Goal: Information Seeking & Learning: Learn about a topic

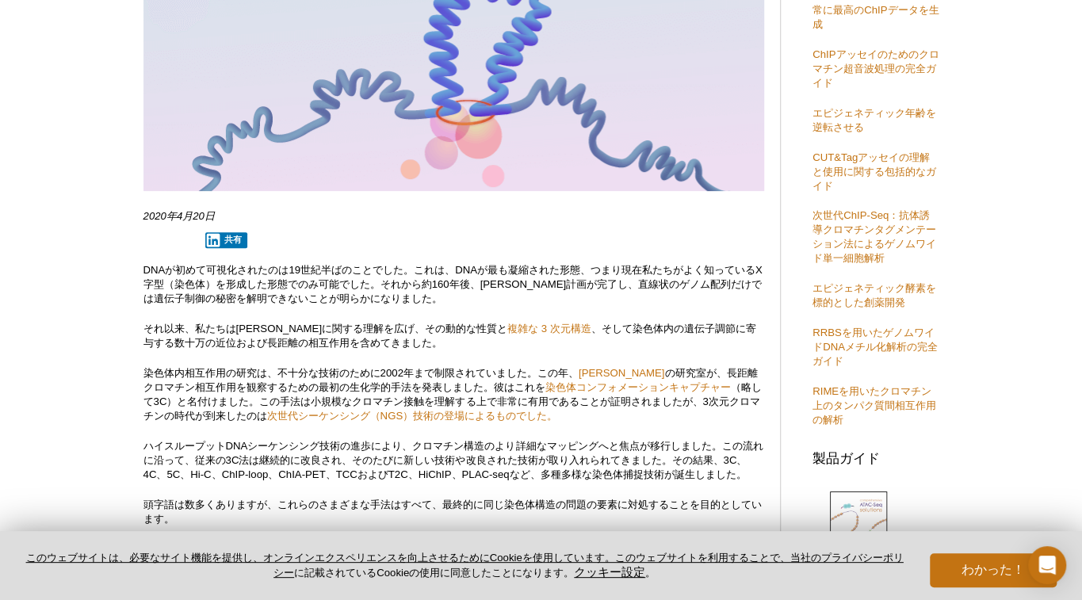
scroll to position [317, 0]
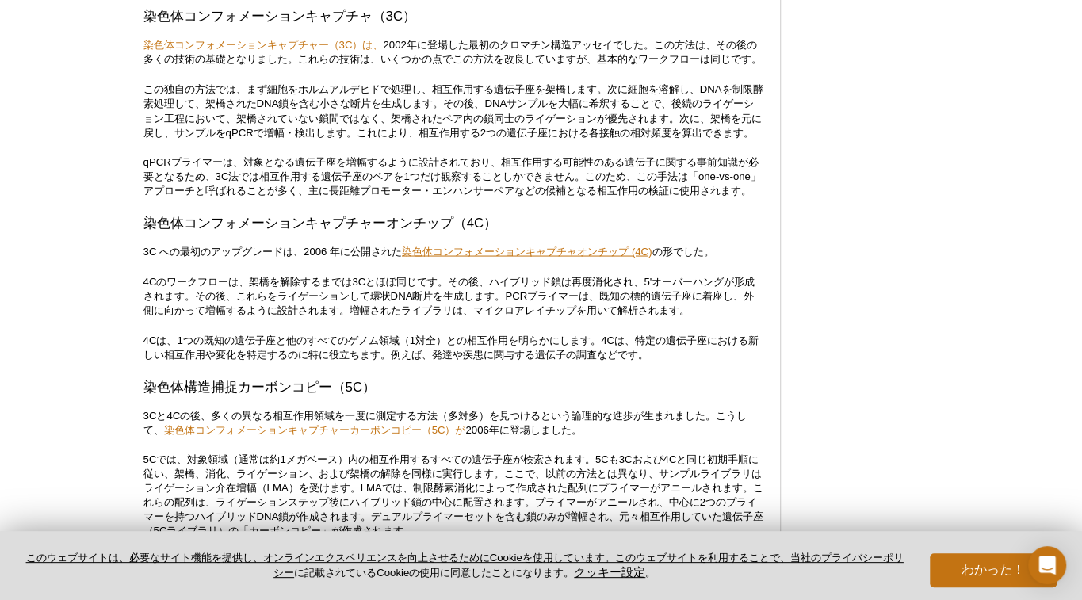
scroll to position [1506, 0]
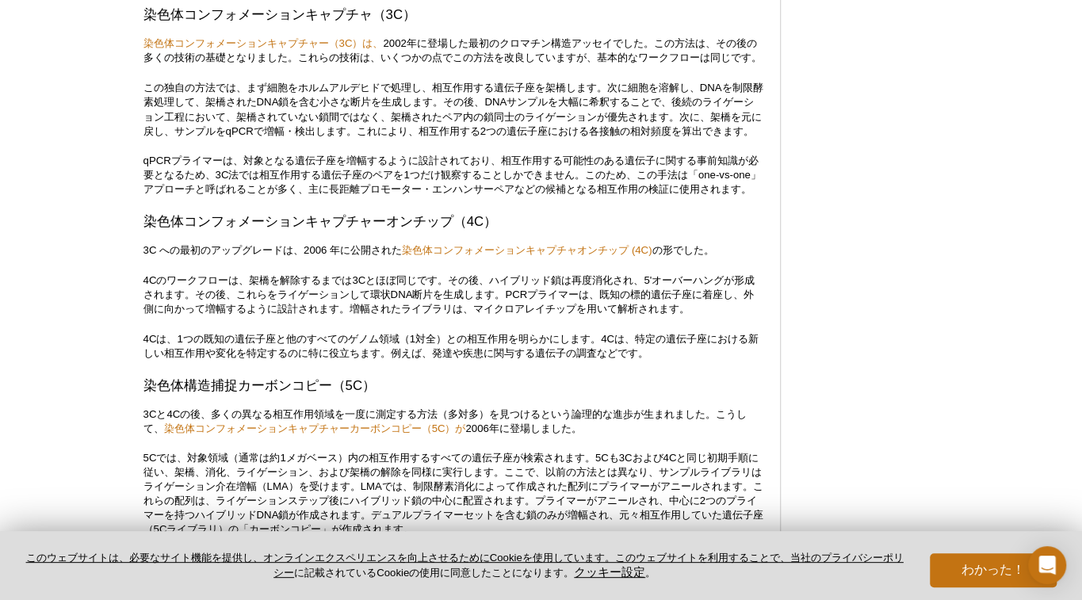
click at [201, 392] on font "染色体構造捕捉カーボンコピー（5C）" at bounding box center [260, 384] width 232 height 15
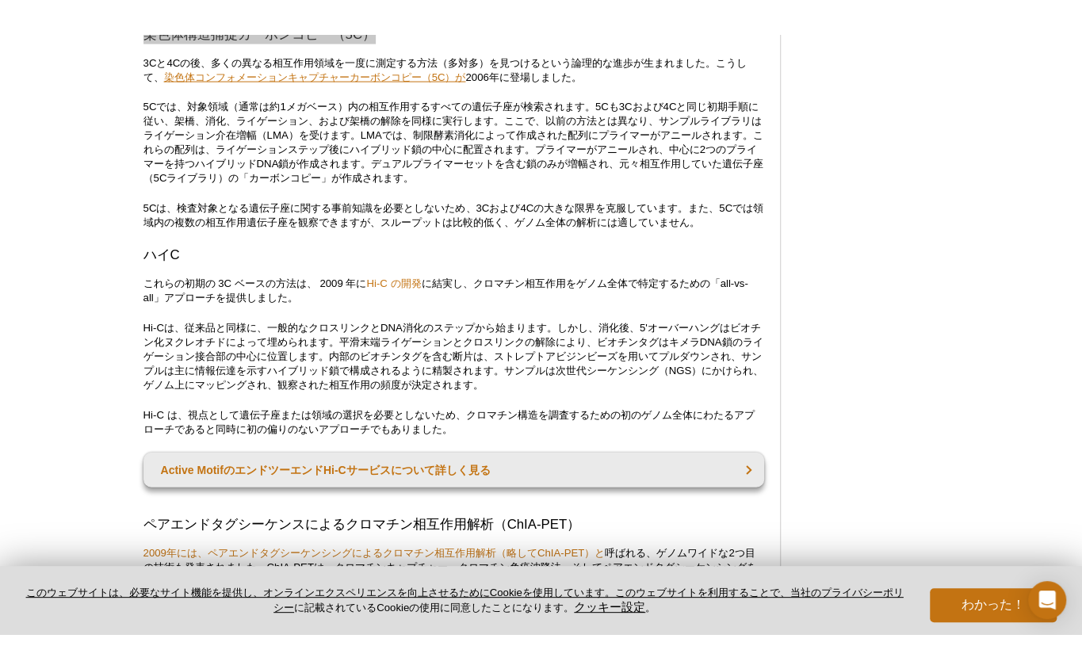
scroll to position [1903, 0]
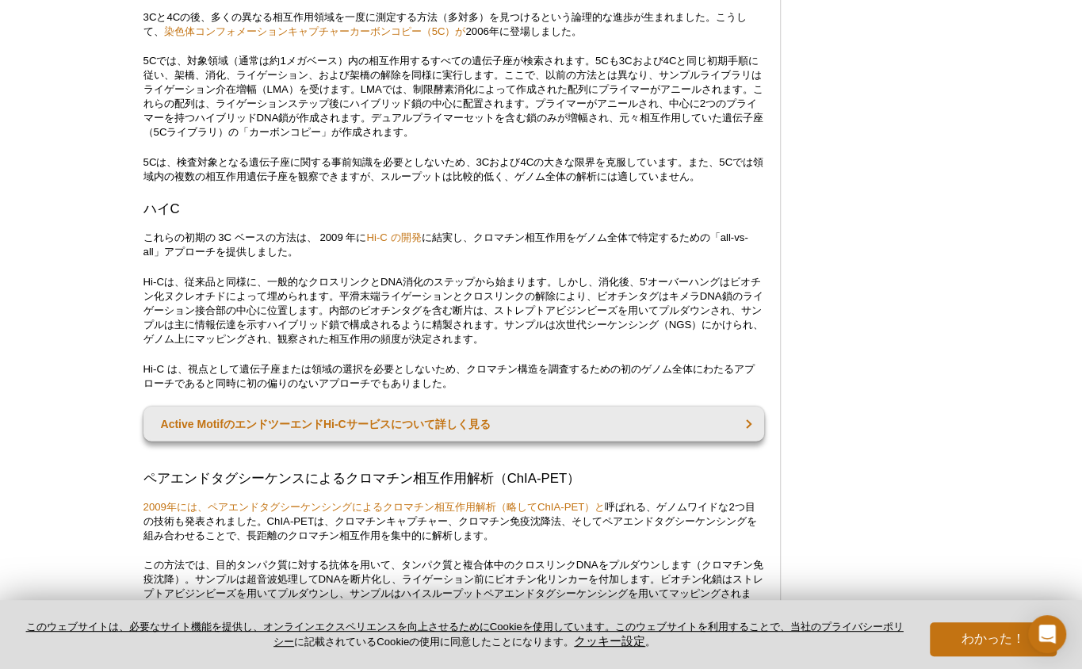
drag, startPoint x: 485, startPoint y: 58, endPoint x: 389, endPoint y: 17, distance: 105.2
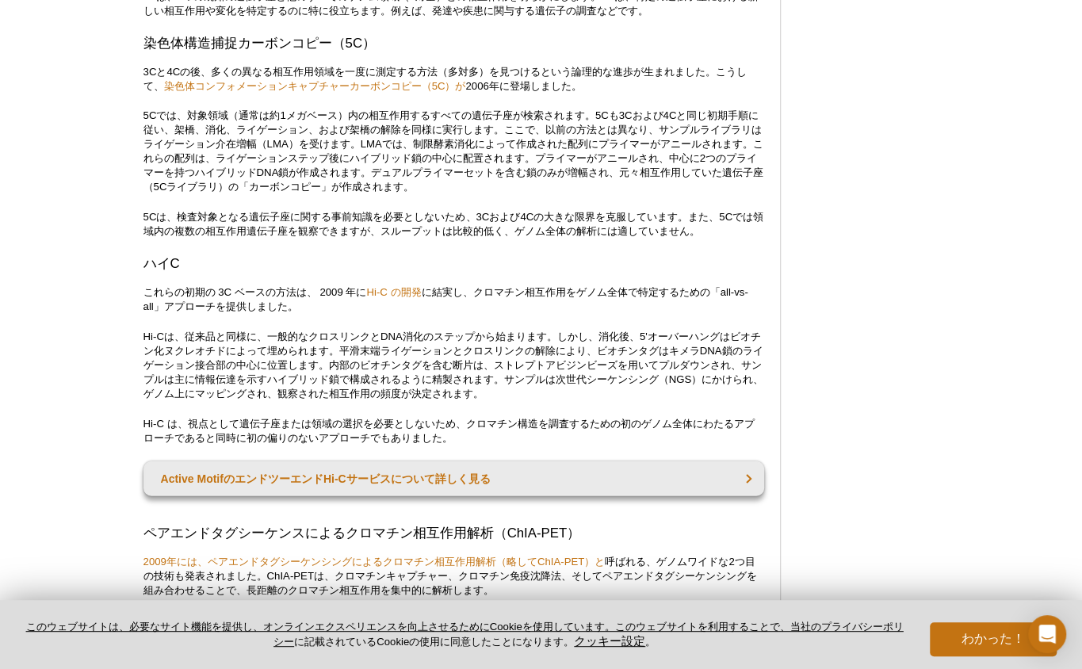
scroll to position [1744, 0]
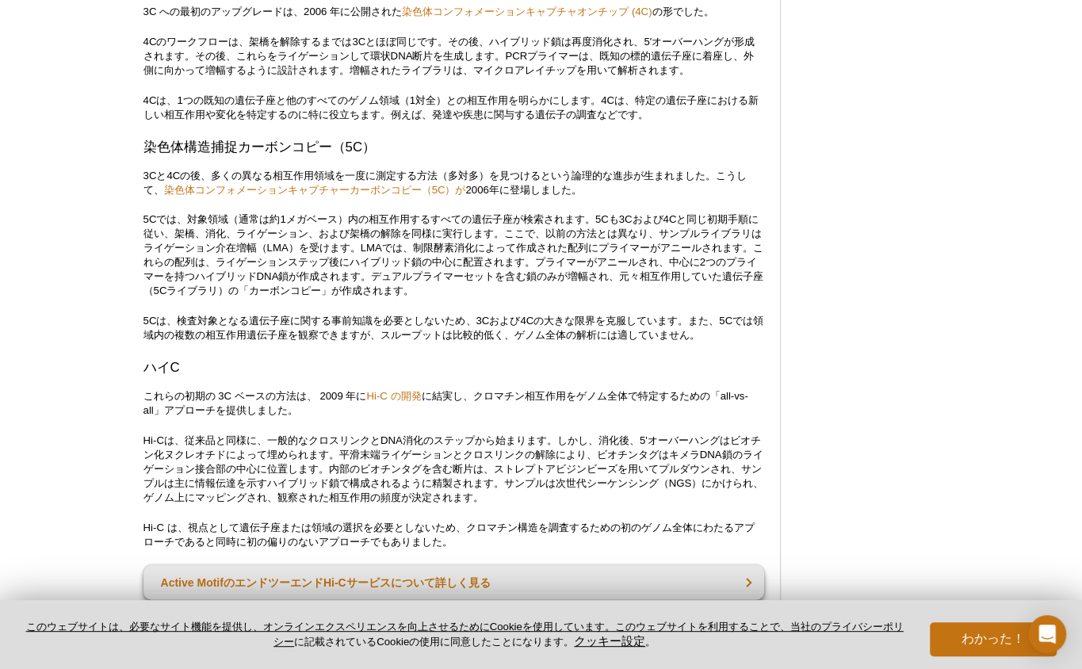
drag, startPoint x: 665, startPoint y: 76, endPoint x: 637, endPoint y: 12, distance: 70.0
drag, startPoint x: 637, startPoint y: 12, endPoint x: 251, endPoint y: 404, distance: 550.6
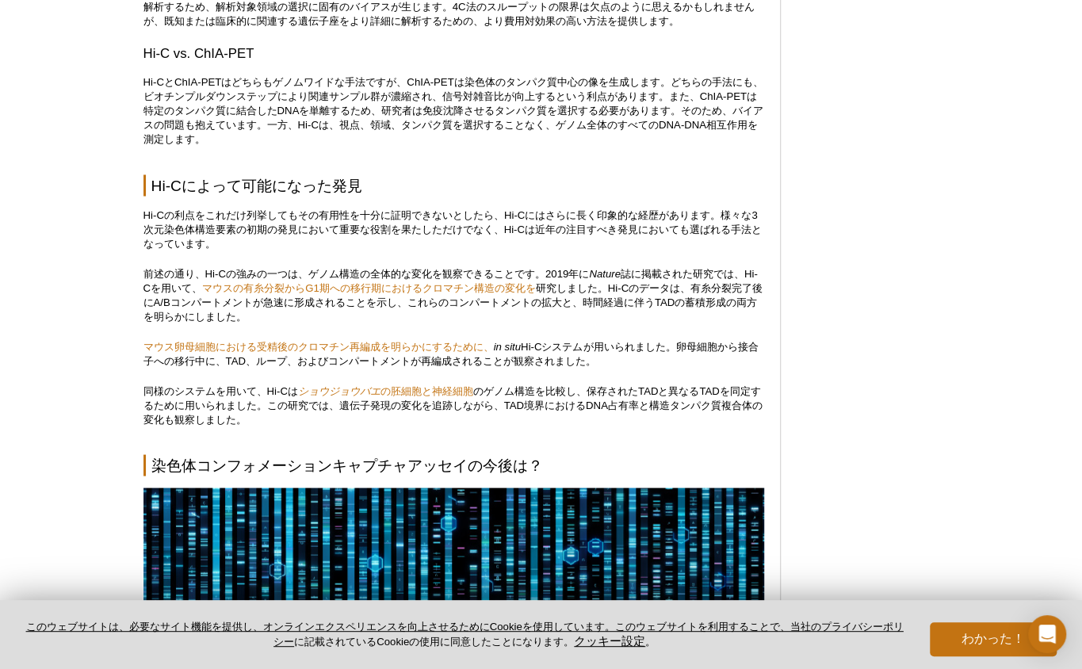
scroll to position [4757, 0]
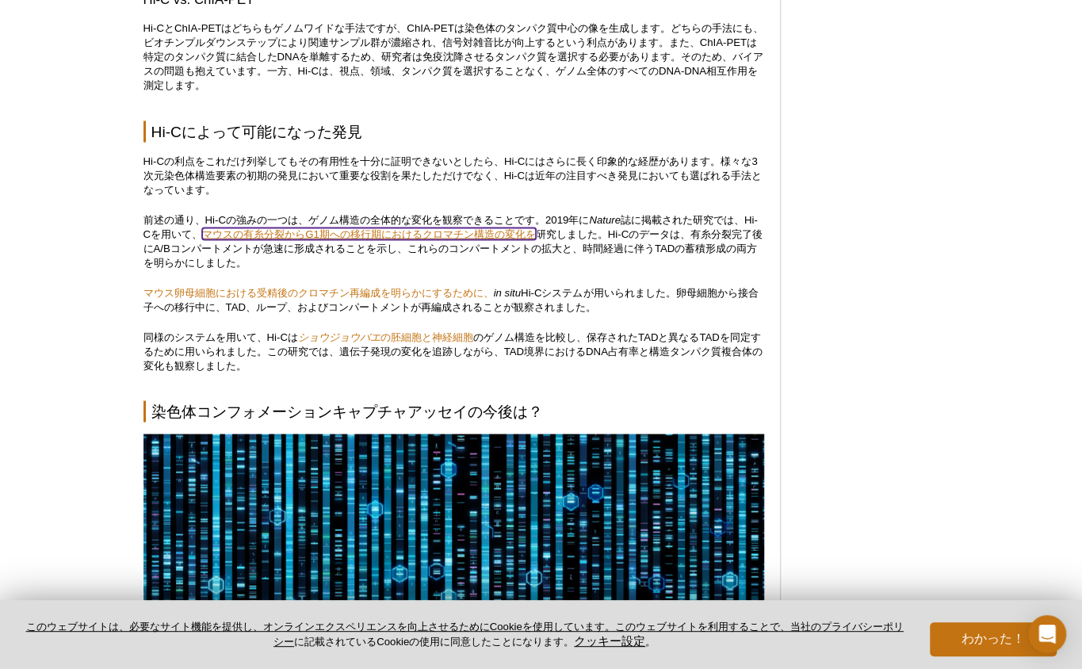
click at [398, 239] on font "マウスの有糸分裂からG1期への移行期におけるクロマチン構造の変化を" at bounding box center [369, 234] width 334 height 12
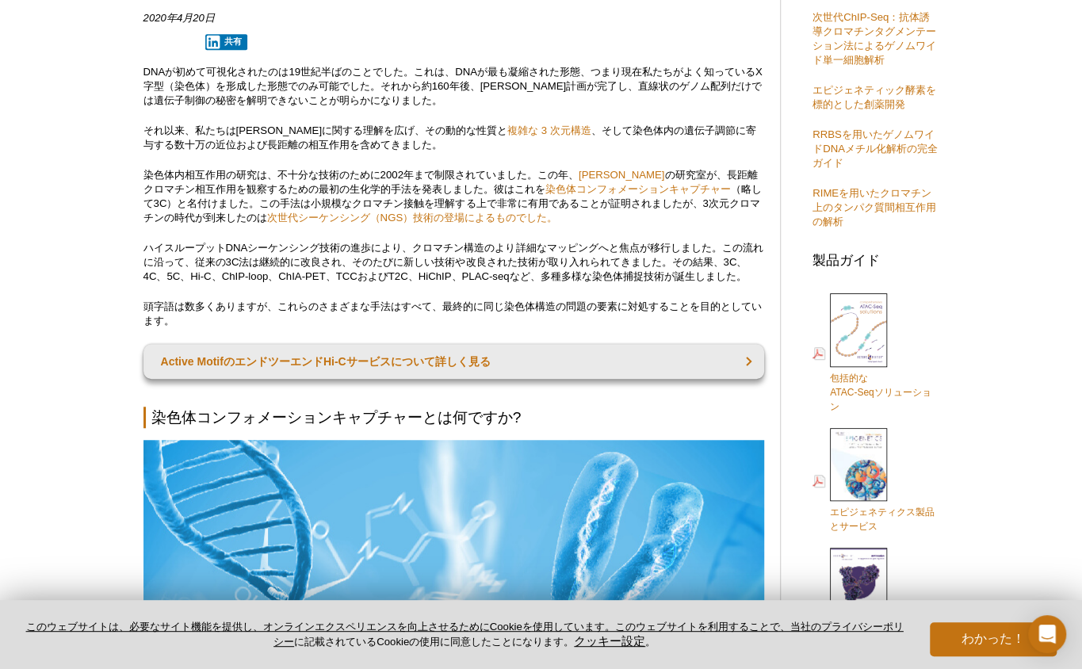
scroll to position [357, 0]
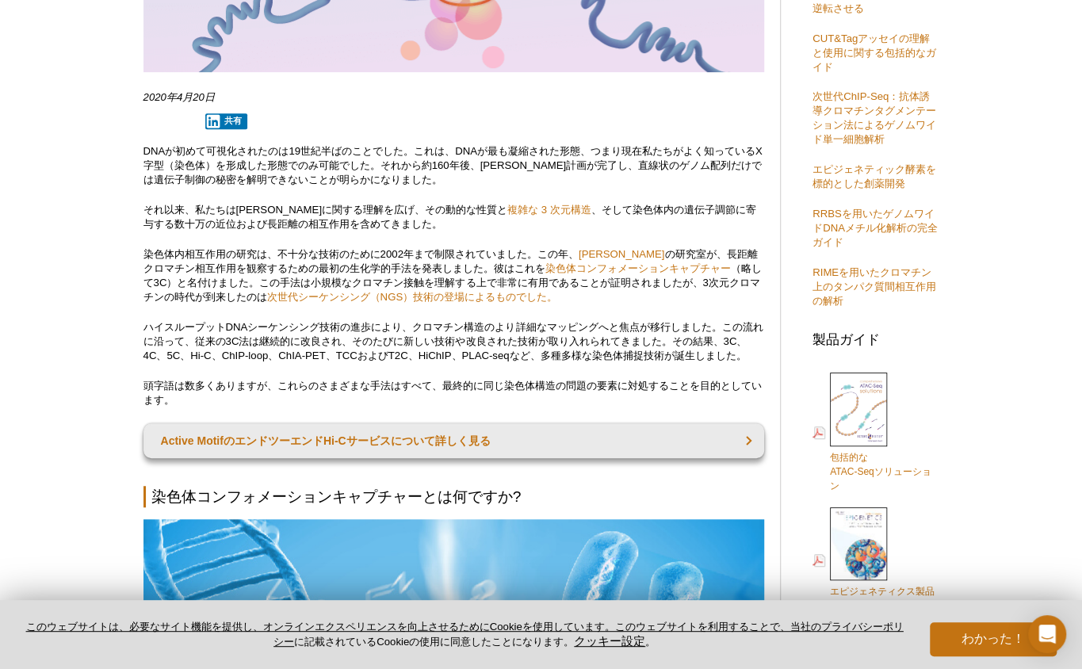
click at [641, 329] on font "ハイスループットDNAシーケンシング技術の進歩により、クロマチン構造のより詳細なマッピングへと焦点が移行しました。この流れに沿って、従来の3C法は継続的に改良…" at bounding box center [454, 341] width 620 height 40
click at [674, 345] on font "ハイスループットDNAシーケンシング技術の進歩により、クロマチン構造のより詳細なマッピングへと焦点が移行しました。この流れに沿って、従来の3C法は継続的に改良…" at bounding box center [454, 341] width 620 height 40
click at [689, 345] on font "ハイスループットDNAシーケンシング技術の進歩により、クロマチン構造のより詳細なマッピングへと焦点が移行しました。この流れに沿って、従来の3C法は継続的に改良…" at bounding box center [454, 341] width 620 height 40
